Goal: Information Seeking & Learning: Learn about a topic

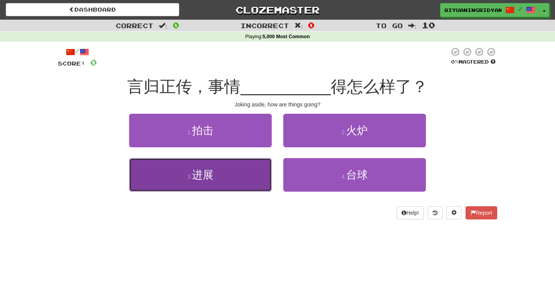
click at [221, 182] on button "3 . 进展" at bounding box center [200, 175] width 143 height 34
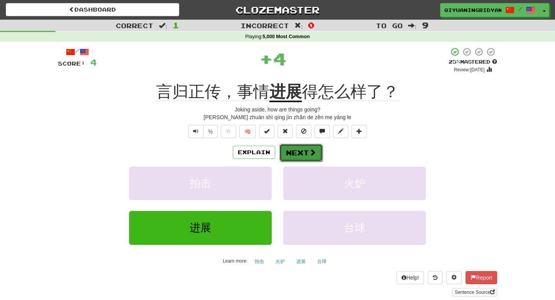
click at [305, 156] on button "Next" at bounding box center [300, 153] width 43 height 18
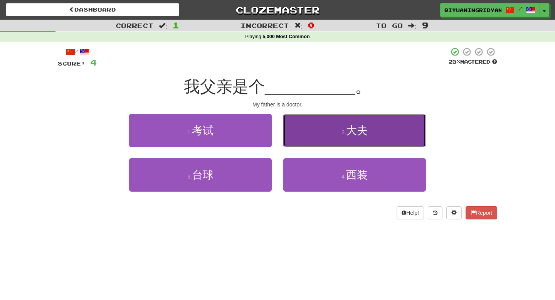
click at [301, 140] on button "2 . 大夫" at bounding box center [354, 131] width 143 height 34
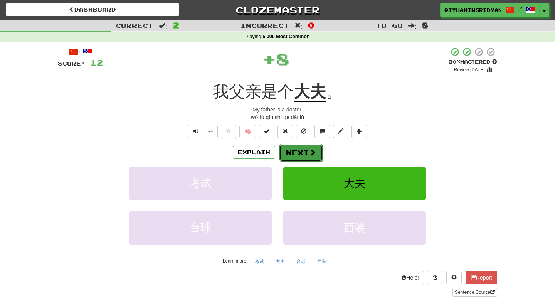
click at [303, 152] on button "Next" at bounding box center [300, 153] width 43 height 18
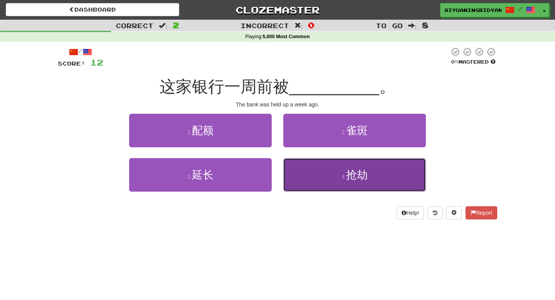
click at [296, 172] on button "4 . 抢劫" at bounding box center [354, 175] width 143 height 34
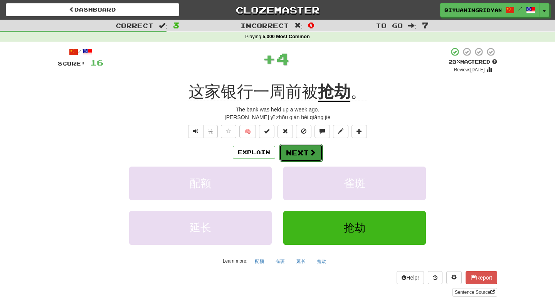
click at [296, 158] on button "Next" at bounding box center [300, 153] width 43 height 18
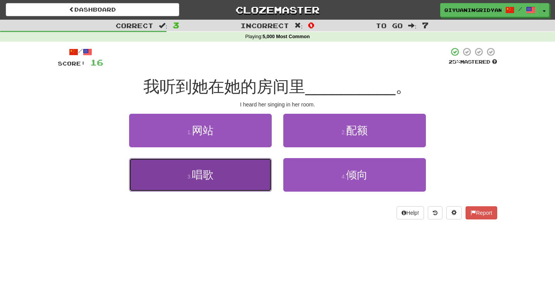
click at [259, 184] on button "3 . 唱歌" at bounding box center [200, 175] width 143 height 34
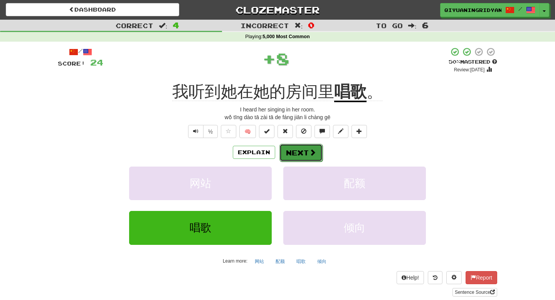
click at [293, 155] on button "Next" at bounding box center [300, 153] width 43 height 18
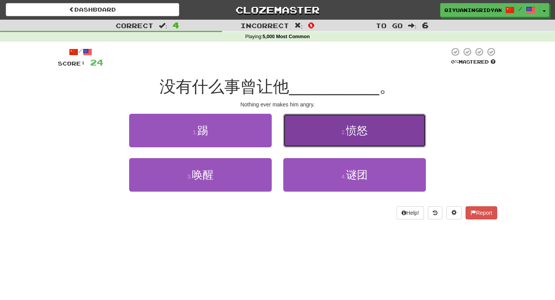
click at [318, 126] on button "2 . 愤怒" at bounding box center [354, 131] width 143 height 34
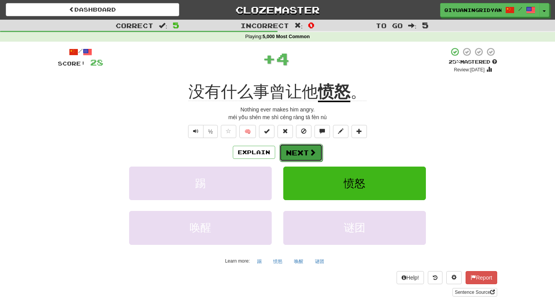
click at [294, 150] on button "Next" at bounding box center [300, 153] width 43 height 18
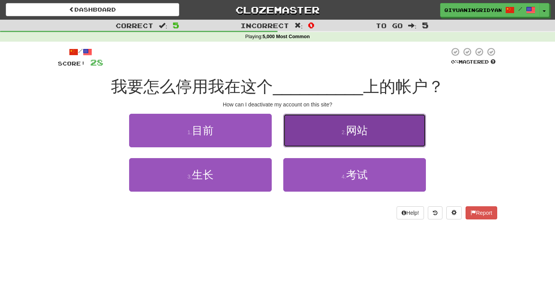
click at [296, 140] on button "2 . 网站" at bounding box center [354, 131] width 143 height 34
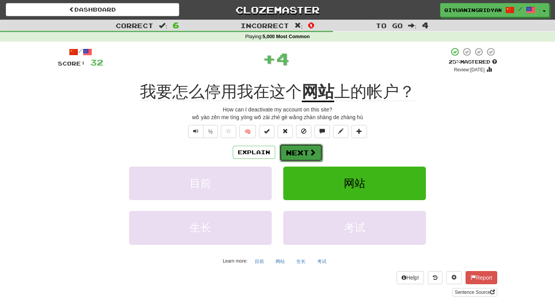
click at [297, 152] on button "Next" at bounding box center [300, 153] width 43 height 18
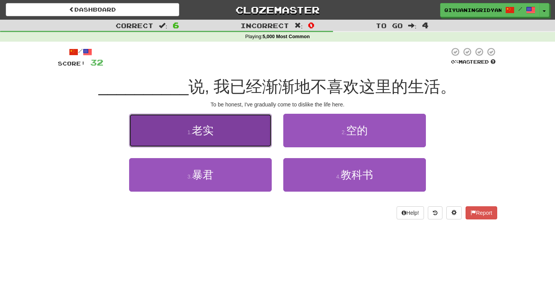
click at [264, 137] on button "1 . 老实" at bounding box center [200, 131] width 143 height 34
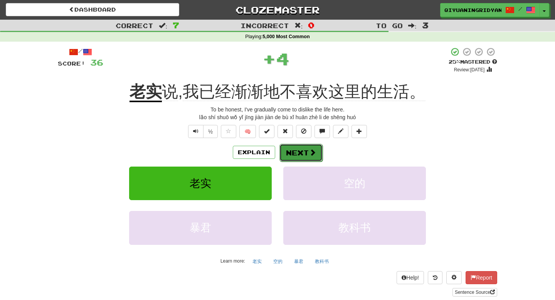
click at [303, 148] on button "Next" at bounding box center [300, 153] width 43 height 18
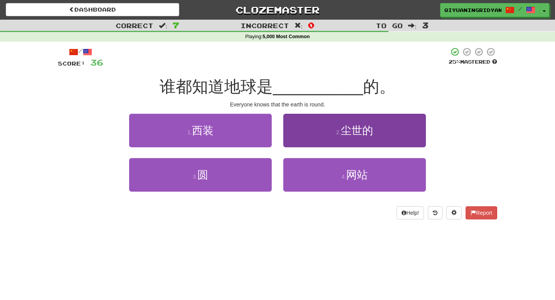
drag, startPoint x: 303, startPoint y: 148, endPoint x: 297, endPoint y: 146, distance: 6.3
click at [301, 146] on div "2 . 尘世的" at bounding box center [355, 136] width 154 height 44
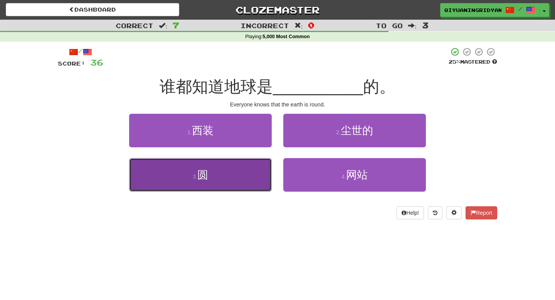
click at [269, 163] on button "3 . 圆" at bounding box center [200, 175] width 143 height 34
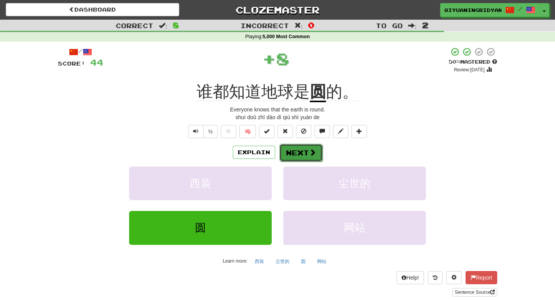
click at [308, 148] on button "Next" at bounding box center [300, 153] width 43 height 18
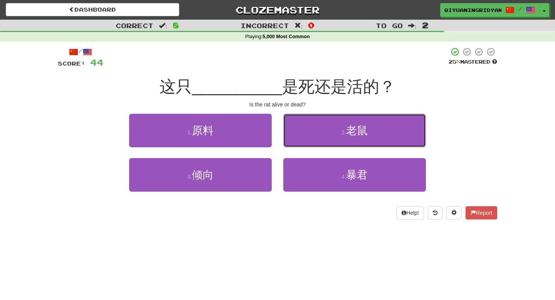
click at [330, 141] on button "2 . 老鼠" at bounding box center [354, 131] width 143 height 34
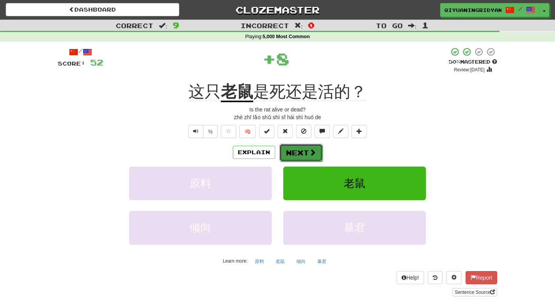
click at [303, 152] on button "Next" at bounding box center [300, 153] width 43 height 18
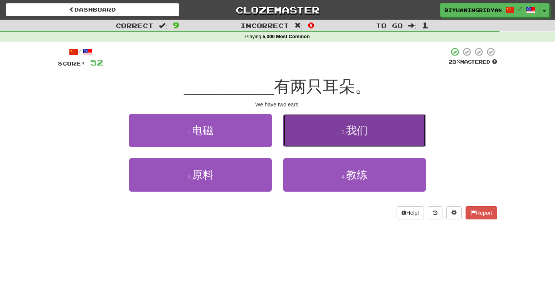
click at [293, 130] on button "2 . 我们" at bounding box center [354, 131] width 143 height 34
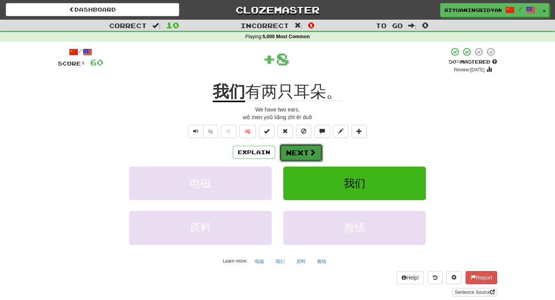
click at [294, 152] on button "Next" at bounding box center [300, 153] width 43 height 18
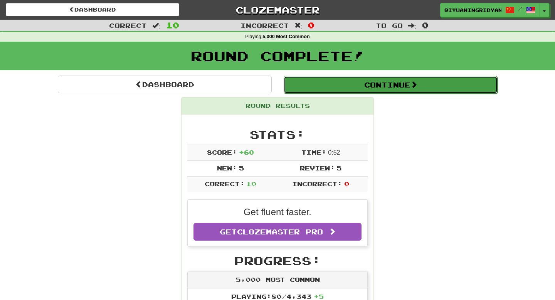
click at [345, 79] on button "Continue" at bounding box center [391, 85] width 214 height 18
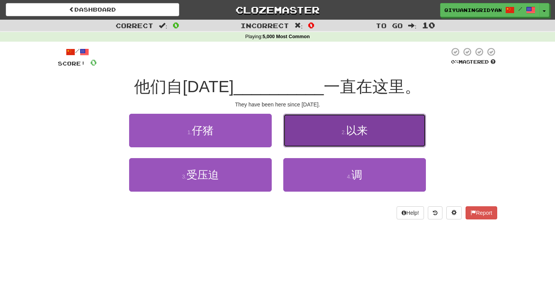
click at [310, 129] on button "2 . 以来" at bounding box center [354, 131] width 143 height 34
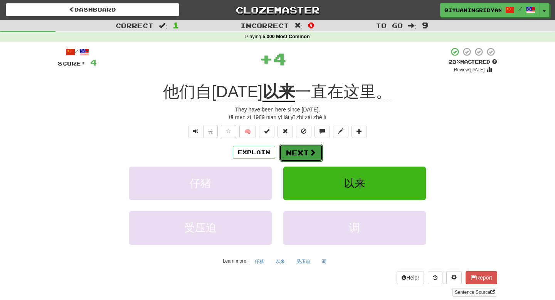
click at [304, 155] on button "Next" at bounding box center [300, 153] width 43 height 18
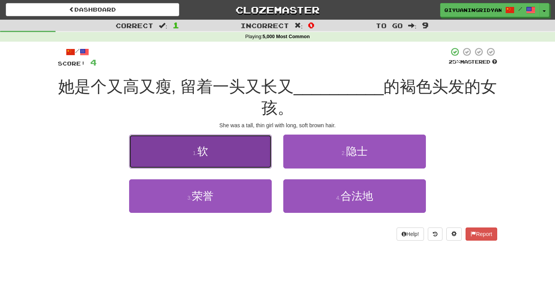
click at [269, 159] on button "1 . 软" at bounding box center [200, 152] width 143 height 34
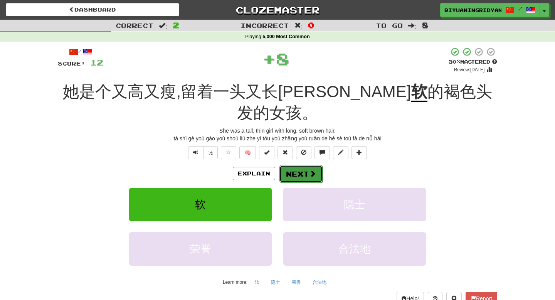
click at [292, 165] on button "Next" at bounding box center [300, 174] width 43 height 18
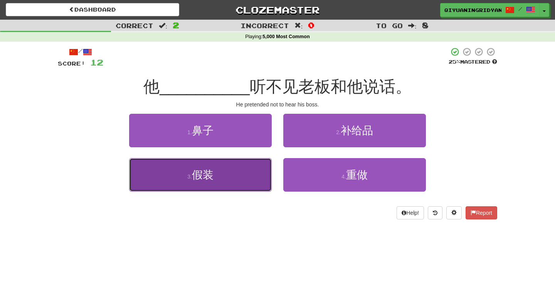
click at [267, 182] on button "3 . 假装" at bounding box center [200, 175] width 143 height 34
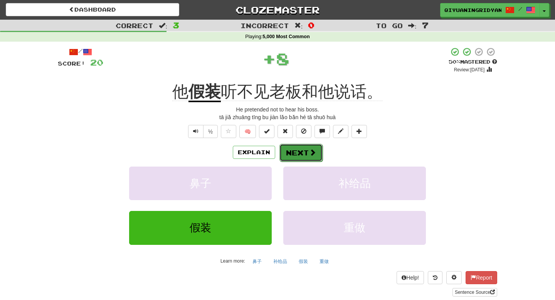
click at [298, 157] on button "Next" at bounding box center [300, 153] width 43 height 18
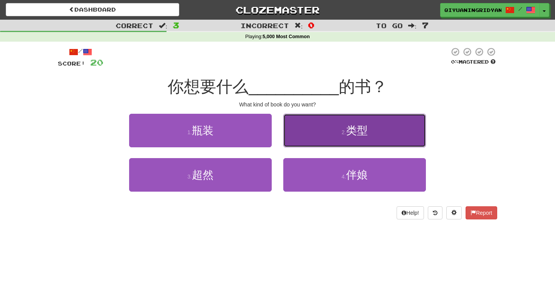
click at [312, 131] on button "2 . 类型" at bounding box center [354, 131] width 143 height 34
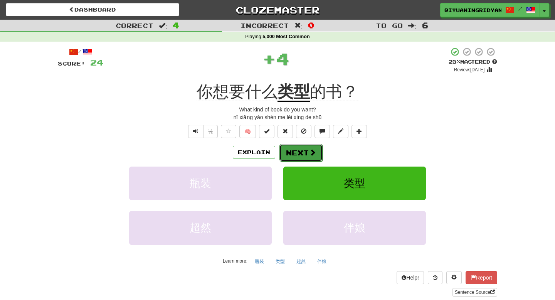
click at [296, 153] on button "Next" at bounding box center [300, 153] width 43 height 18
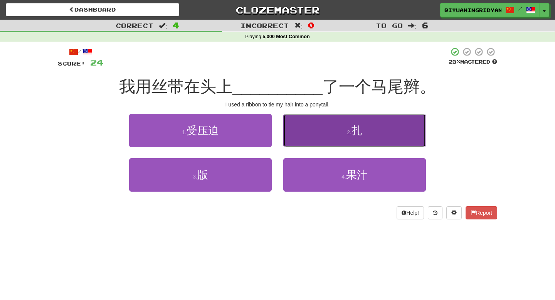
click at [315, 133] on button "2 . 扎" at bounding box center [354, 131] width 143 height 34
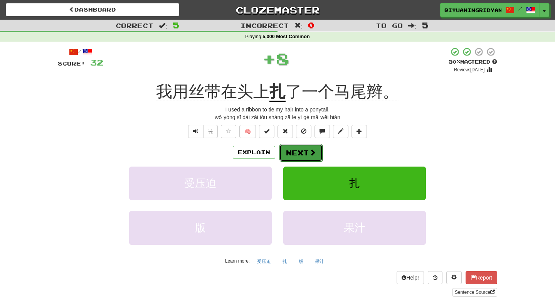
click at [305, 147] on button "Next" at bounding box center [300, 153] width 43 height 18
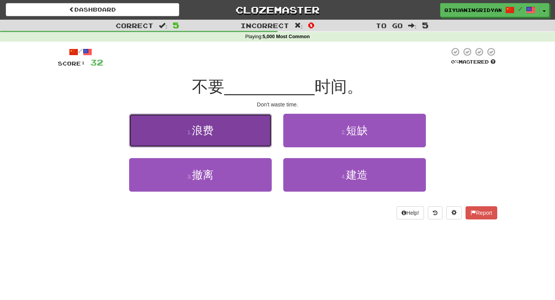
click at [251, 135] on button "1 . 浪费" at bounding box center [200, 131] width 143 height 34
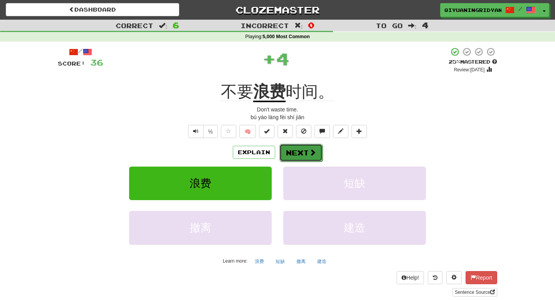
click at [282, 152] on button "Next" at bounding box center [300, 153] width 43 height 18
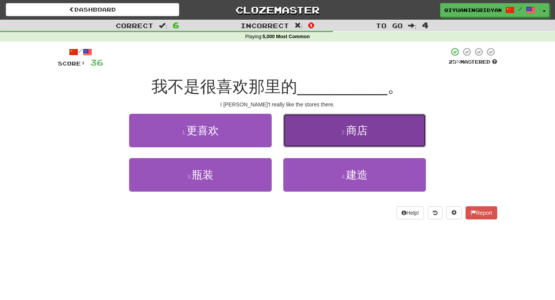
click at [301, 124] on button "2 . 商店" at bounding box center [354, 131] width 143 height 34
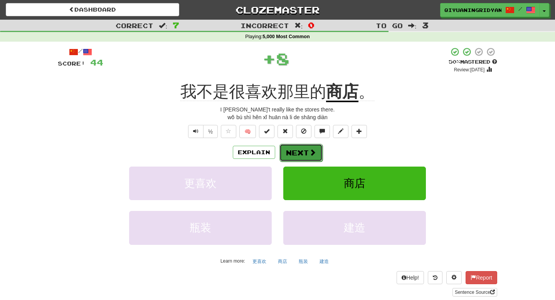
click at [297, 147] on button "Next" at bounding box center [300, 153] width 43 height 18
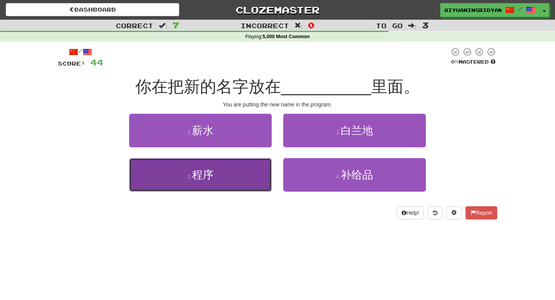
click at [258, 170] on button "3 . 程序" at bounding box center [200, 175] width 143 height 34
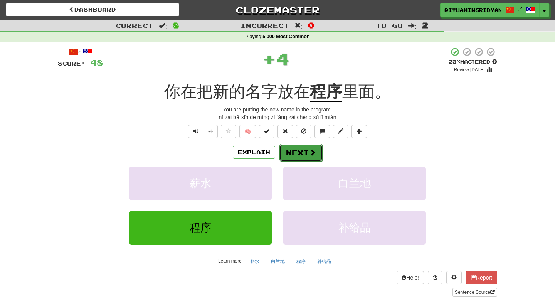
click at [293, 150] on button "Next" at bounding box center [300, 153] width 43 height 18
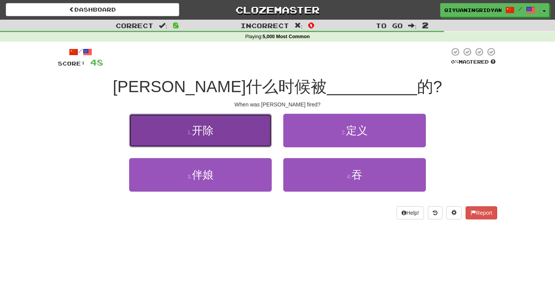
click at [258, 139] on button "1 . 开除" at bounding box center [200, 131] width 143 height 34
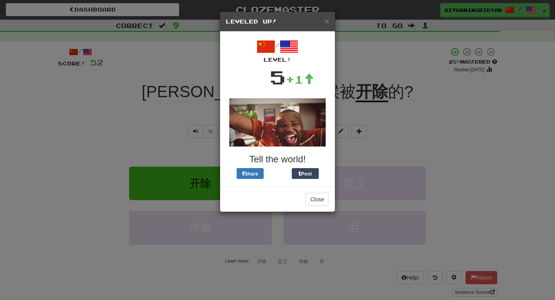
drag, startPoint x: 299, startPoint y: 155, endPoint x: 313, endPoint y: 68, distance: 88.3
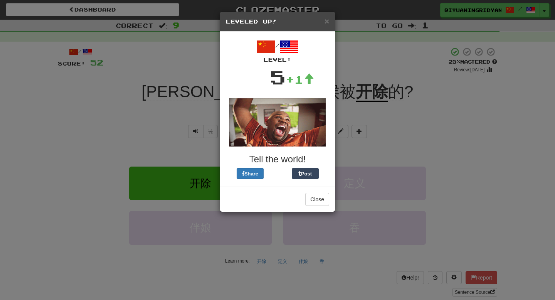
click at [310, 74] on div "× Leveled Up! / Level: 5 +1 Tell the world! Share Post Close" at bounding box center [277, 150] width 555 height 300
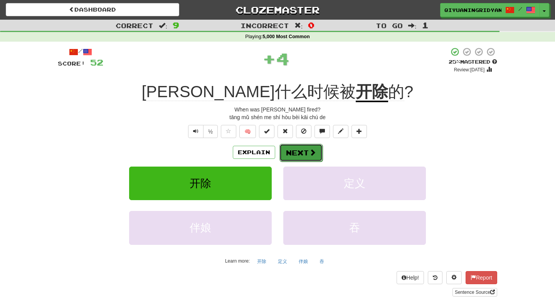
click at [301, 146] on button "Next" at bounding box center [300, 153] width 43 height 18
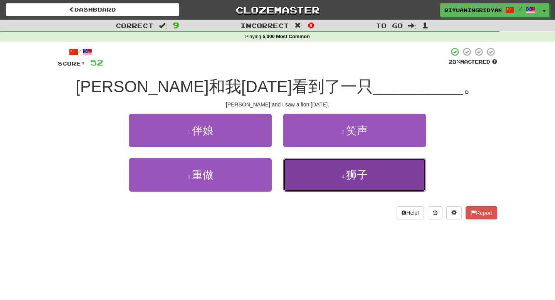
click at [294, 167] on button "4 . 狮子" at bounding box center [354, 175] width 143 height 34
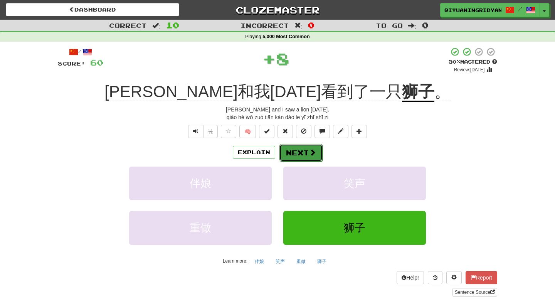
click at [302, 152] on button "Next" at bounding box center [300, 153] width 43 height 18
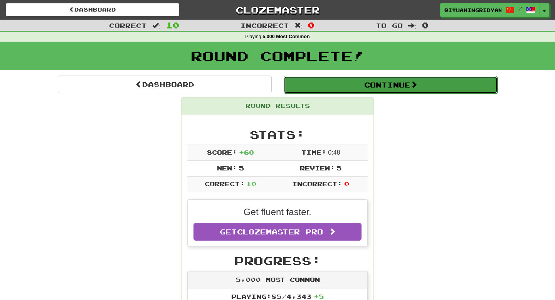
click at [345, 83] on button "Continue" at bounding box center [391, 85] width 214 height 18
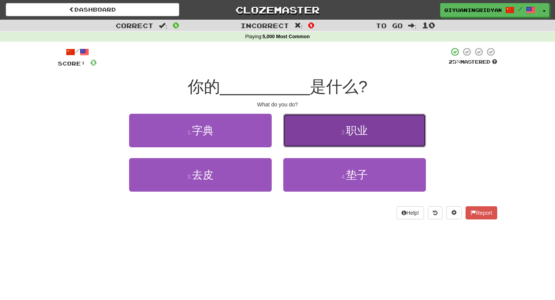
click at [320, 126] on button "2 . 职业" at bounding box center [354, 131] width 143 height 34
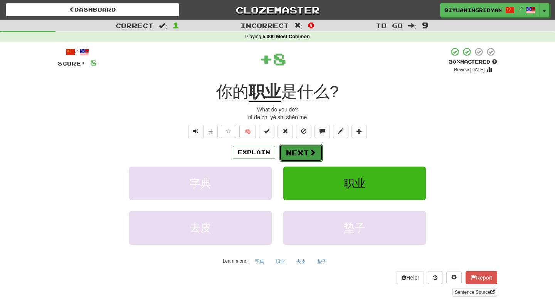
click at [305, 158] on button "Next" at bounding box center [300, 153] width 43 height 18
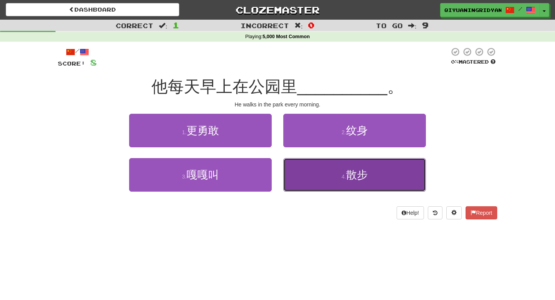
click at [296, 162] on button "4 . 散步" at bounding box center [354, 175] width 143 height 34
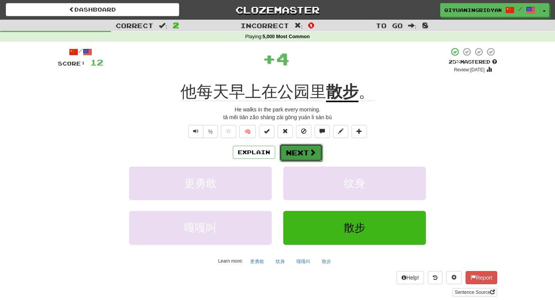
click at [303, 155] on button "Next" at bounding box center [300, 153] width 43 height 18
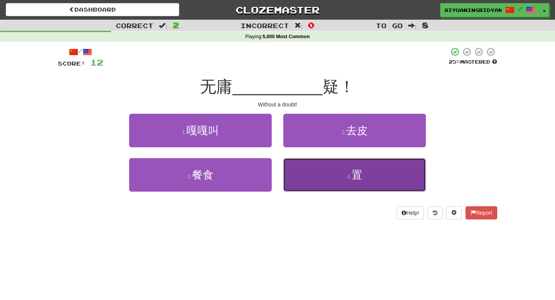
click at [287, 169] on button "4 . 置" at bounding box center [354, 175] width 143 height 34
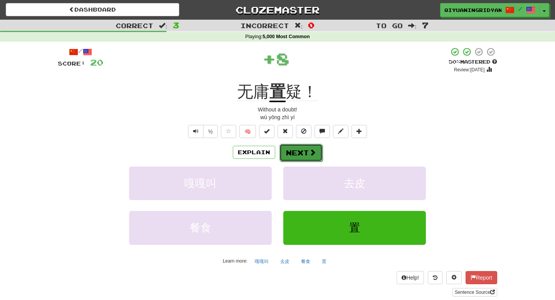
click at [291, 155] on button "Next" at bounding box center [300, 153] width 43 height 18
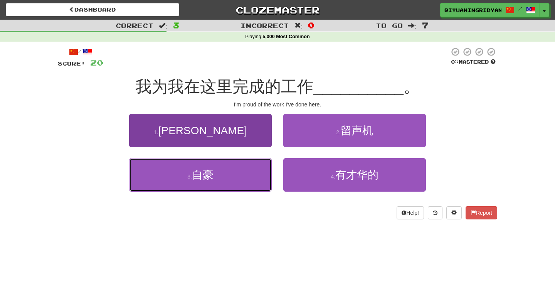
click at [259, 166] on button "3 . 自豪" at bounding box center [200, 175] width 143 height 34
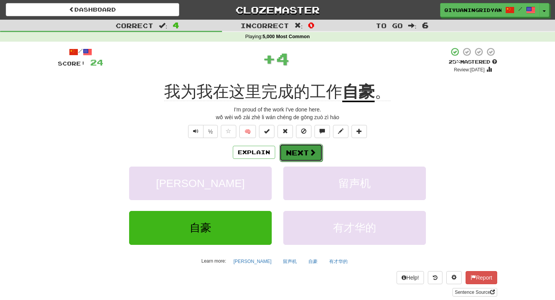
click at [290, 153] on button "Next" at bounding box center [300, 153] width 43 height 18
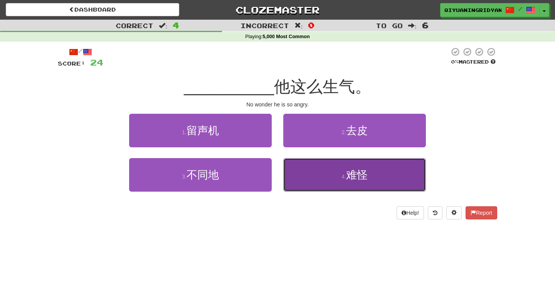
click at [290, 167] on button "4 . 难怪" at bounding box center [354, 175] width 143 height 34
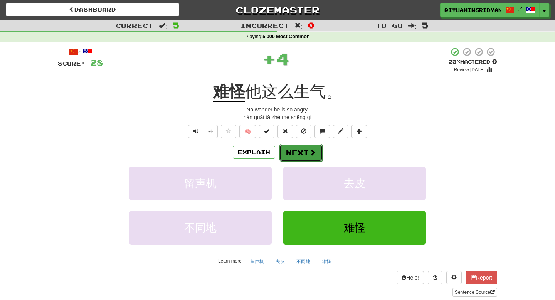
click at [292, 156] on button "Next" at bounding box center [300, 153] width 43 height 18
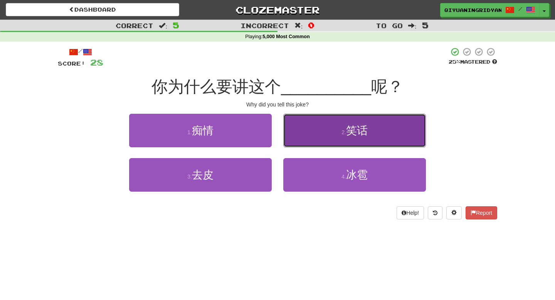
click at [297, 137] on button "2 . 笑话" at bounding box center [354, 131] width 143 height 34
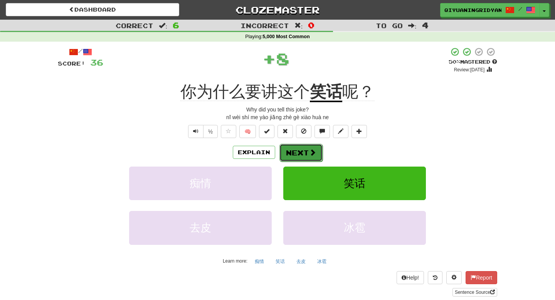
click at [298, 147] on button "Next" at bounding box center [300, 153] width 43 height 18
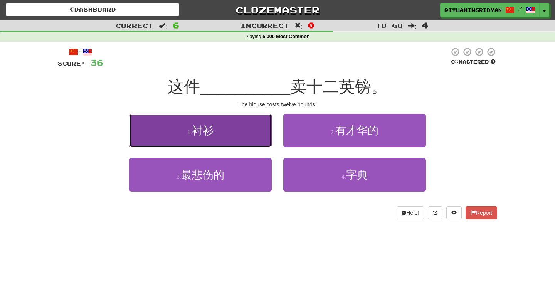
click at [269, 142] on button "1 . 衬衫" at bounding box center [200, 131] width 143 height 34
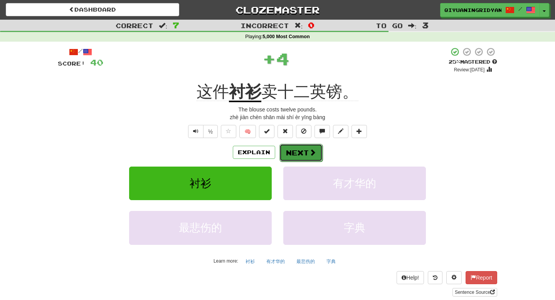
click at [287, 152] on button "Next" at bounding box center [300, 153] width 43 height 18
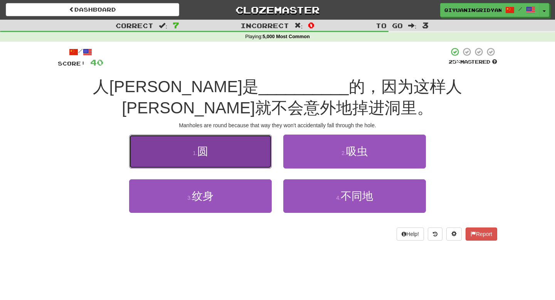
click at [263, 151] on button "1 . 圆" at bounding box center [200, 152] width 143 height 34
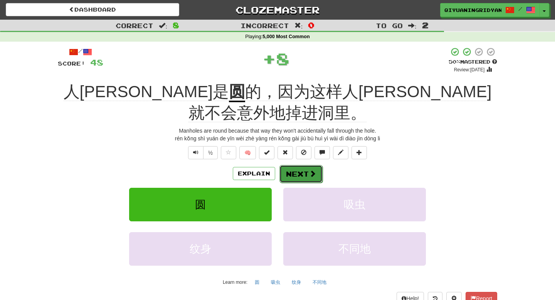
click at [294, 165] on button "Next" at bounding box center [300, 174] width 43 height 18
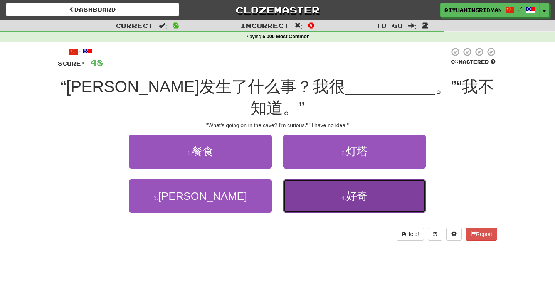
click at [298, 179] on button "4 . 好奇" at bounding box center [354, 196] width 143 height 34
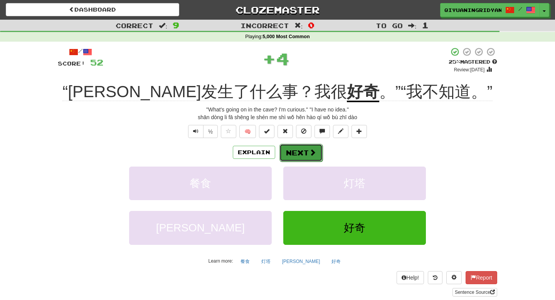
click at [299, 153] on button "Next" at bounding box center [300, 153] width 43 height 18
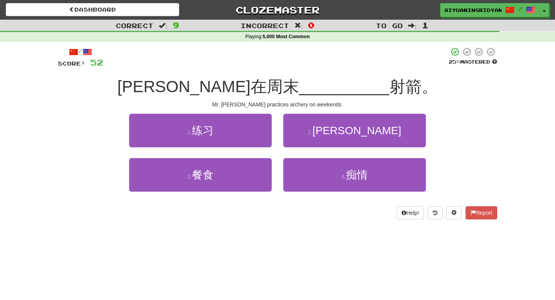
click at [274, 140] on div "1 . 练习" at bounding box center [200, 136] width 154 height 44
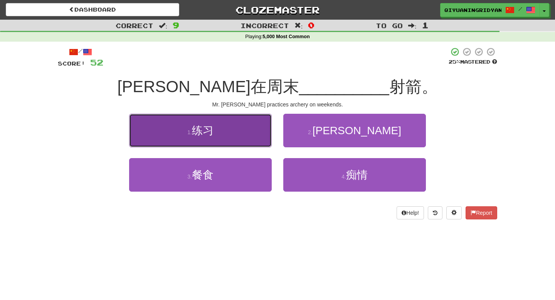
click at [264, 140] on button "1 . 练习" at bounding box center [200, 131] width 143 height 34
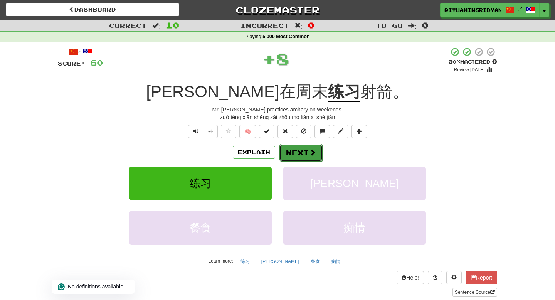
click at [305, 161] on button "Next" at bounding box center [300, 153] width 43 height 18
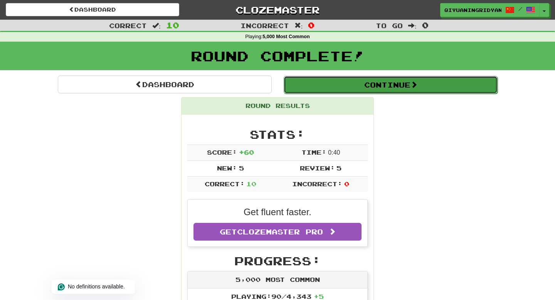
click at [384, 83] on button "Continue" at bounding box center [391, 85] width 214 height 18
